Goal: Task Accomplishment & Management: Manage account settings

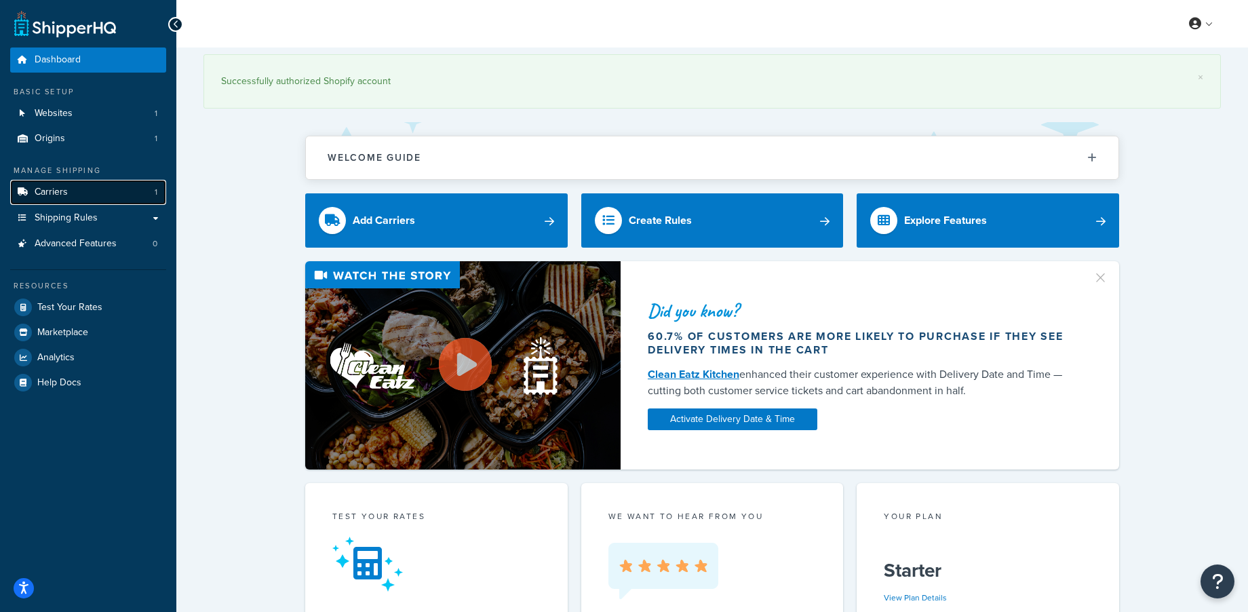
click at [97, 192] on link "Carriers 1" at bounding box center [88, 192] width 156 height 25
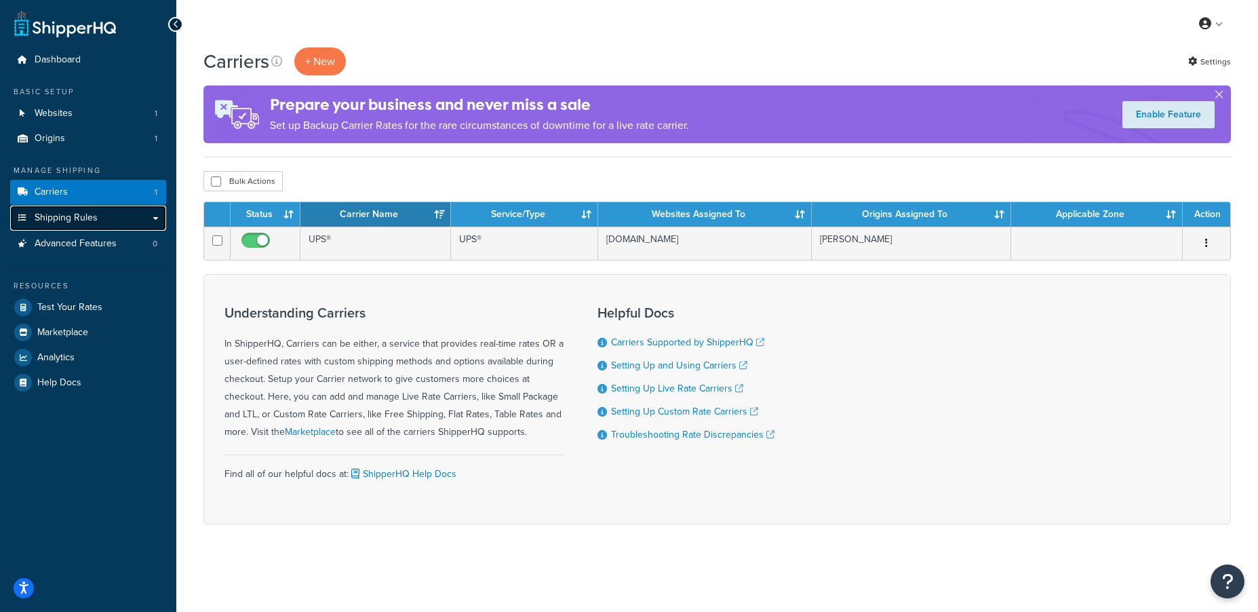
click at [70, 220] on span "Shipping Rules" at bounding box center [66, 218] width 63 height 12
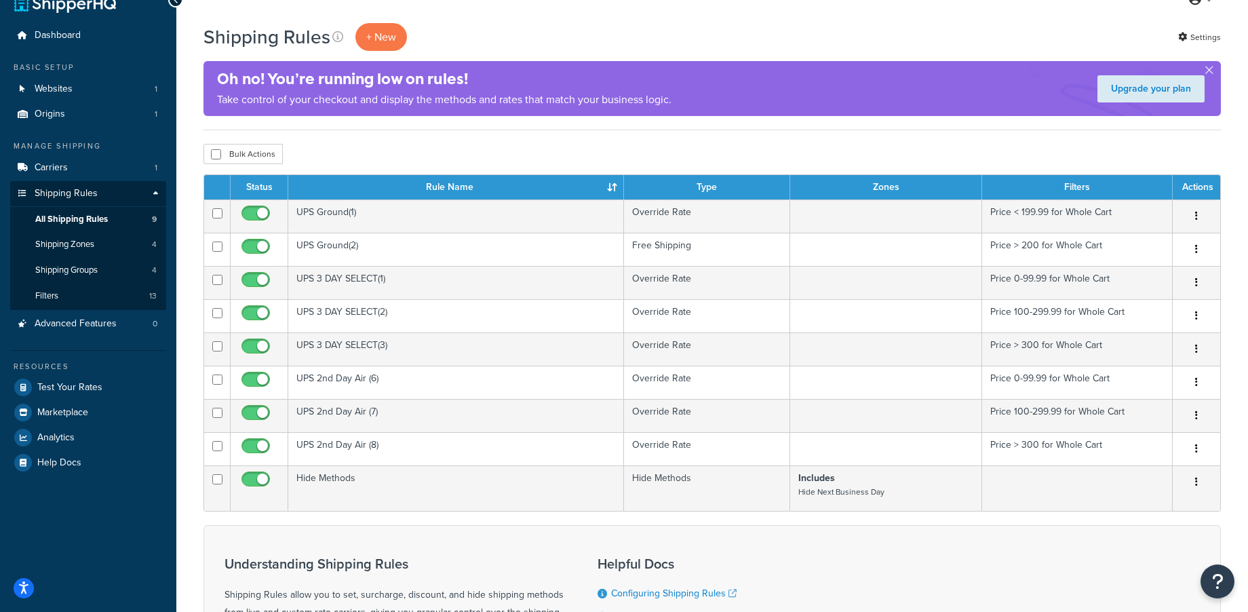
scroll to position [5, 0]
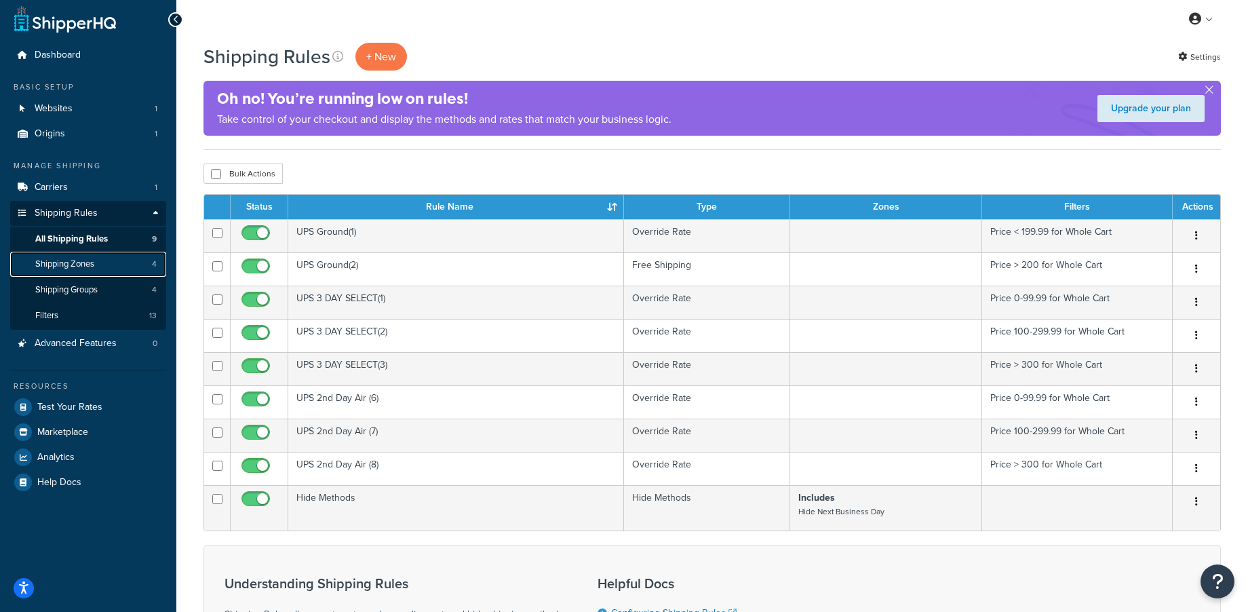
click at [113, 264] on link "Shipping Zones 4" at bounding box center [88, 264] width 156 height 25
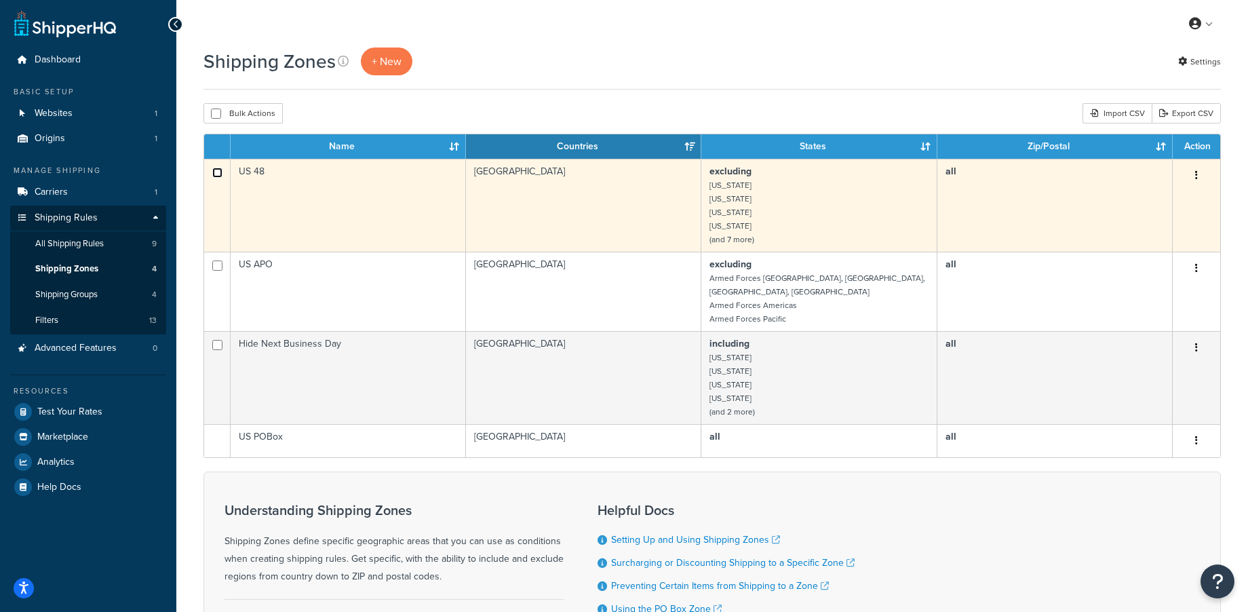
click at [215, 175] on input "checkbox" at bounding box center [217, 173] width 10 height 10
checkbox input "true"
